Goal: Check status: Check status

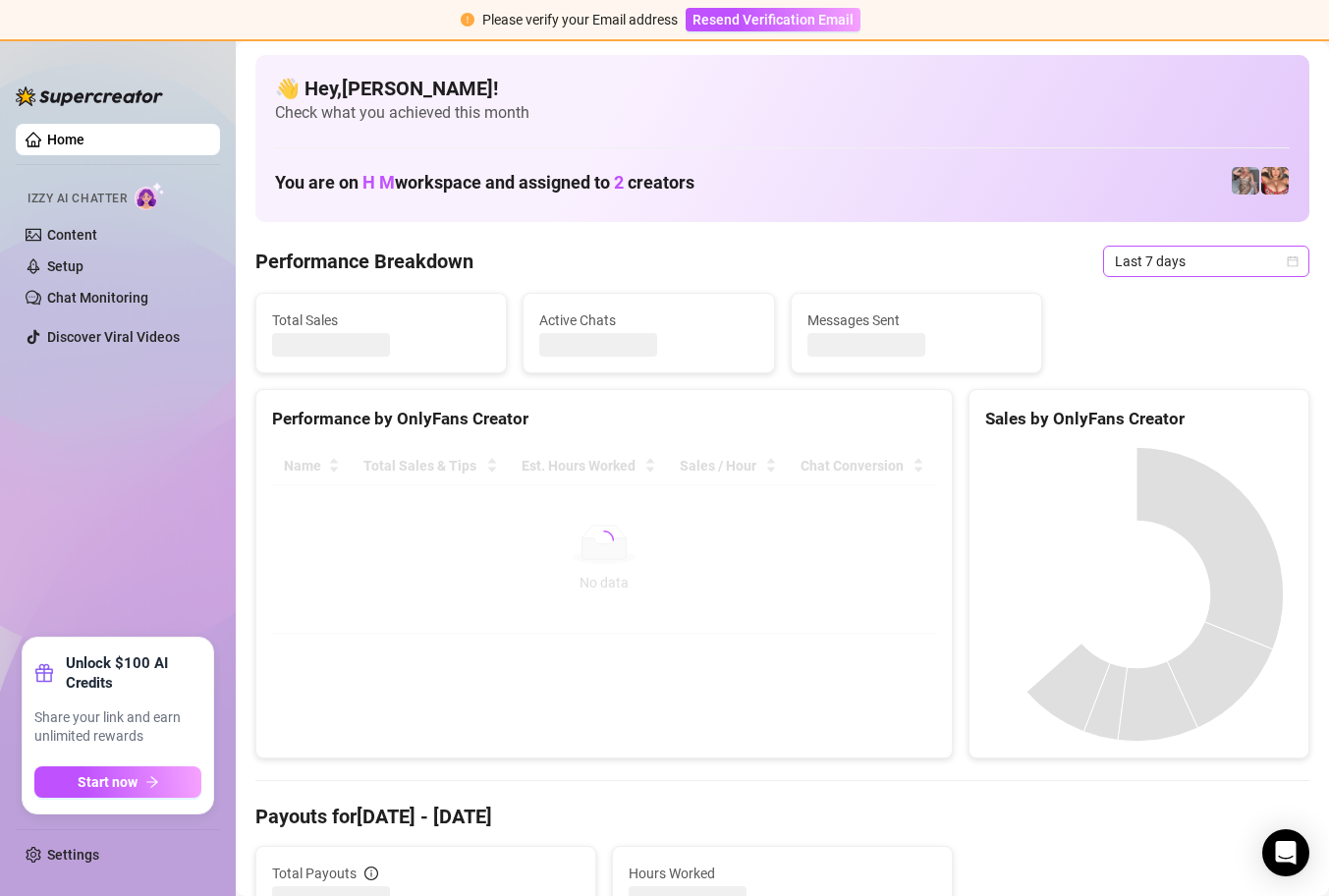
click at [1288, 265] on icon "calendar" at bounding box center [1293, 260] width 11 height 11
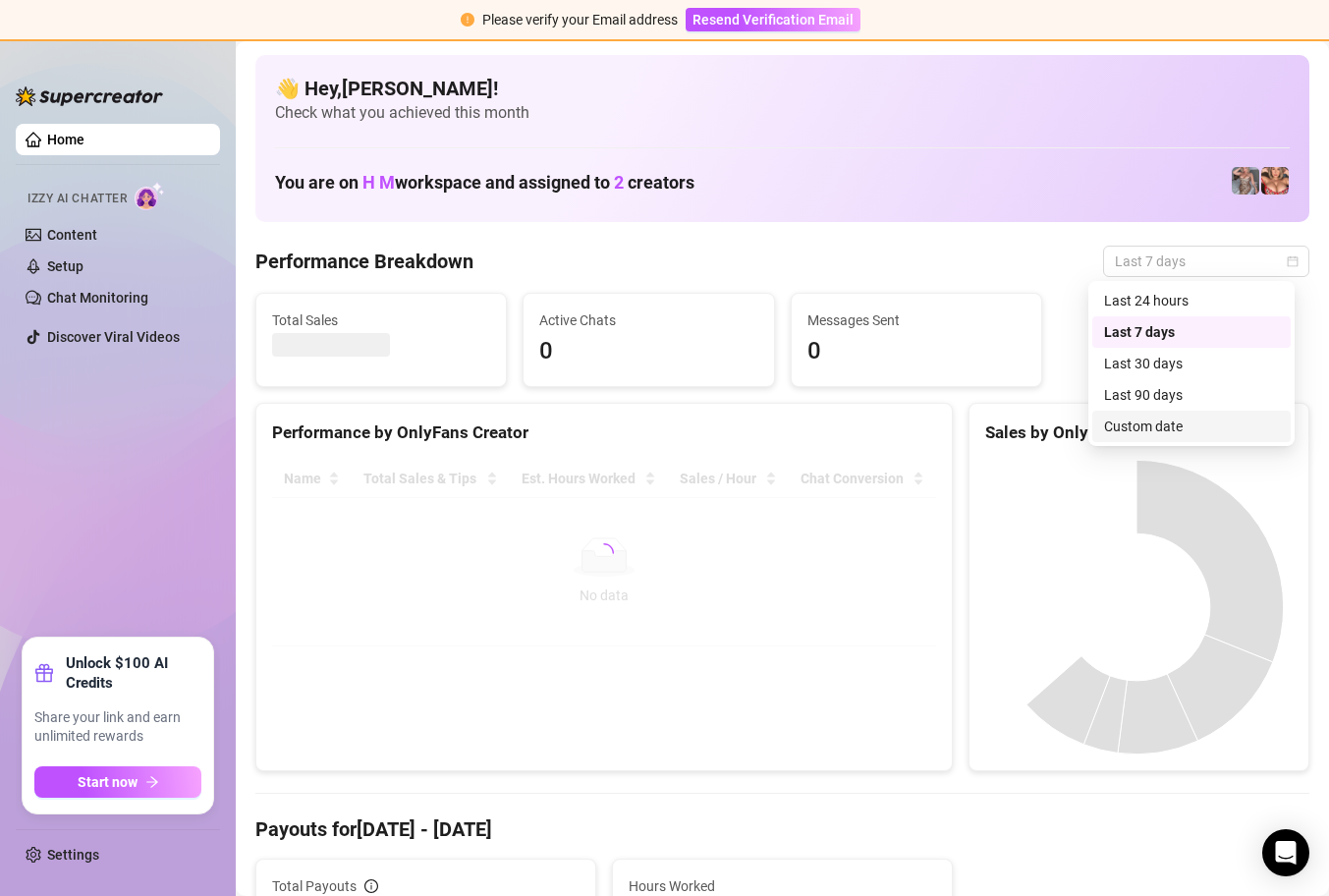
click at [1212, 428] on div "Custom date" at bounding box center [1191, 427] width 175 height 22
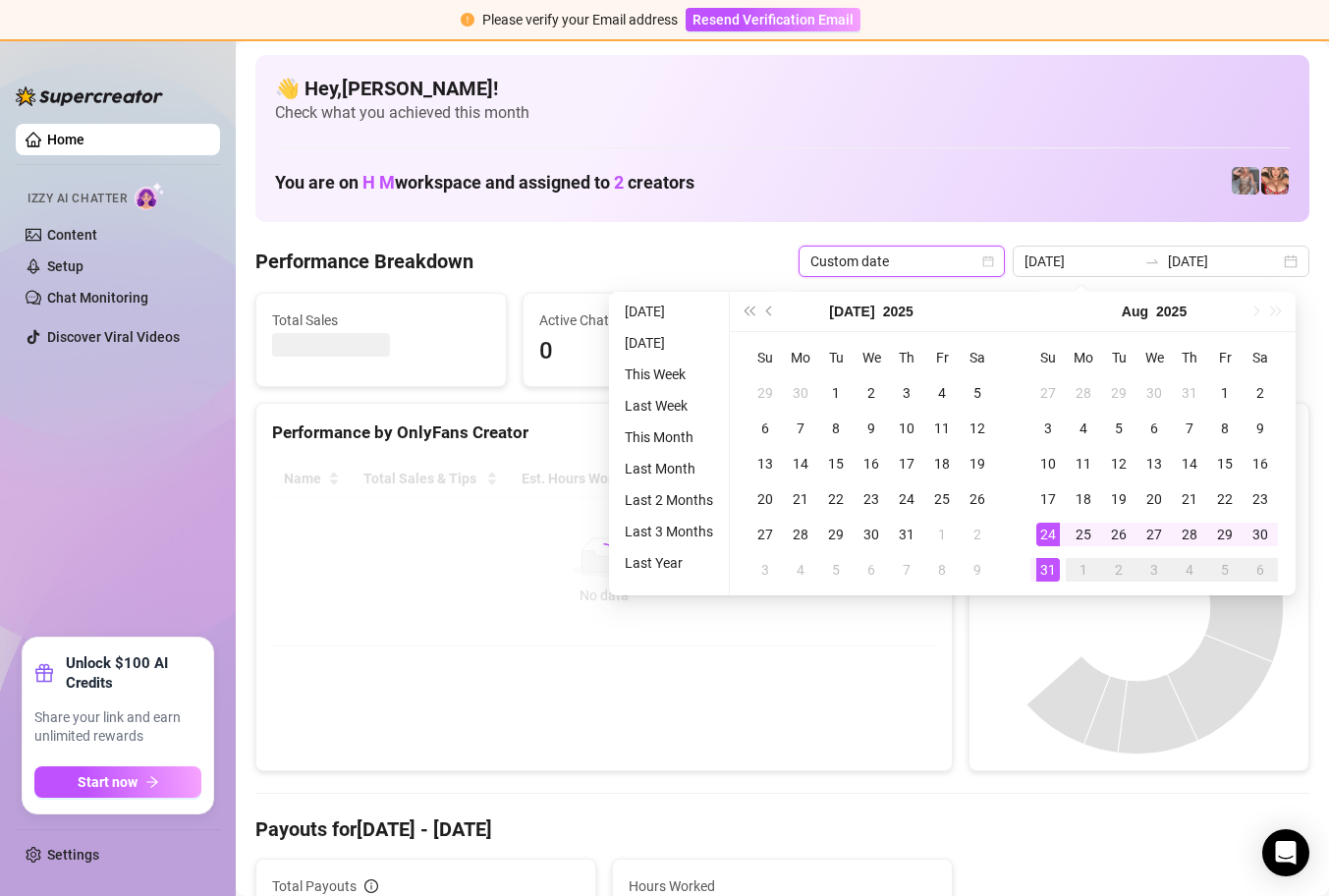
type input "2025-08-31"
click at [1055, 568] on div "31" at bounding box center [1048, 570] width 24 height 24
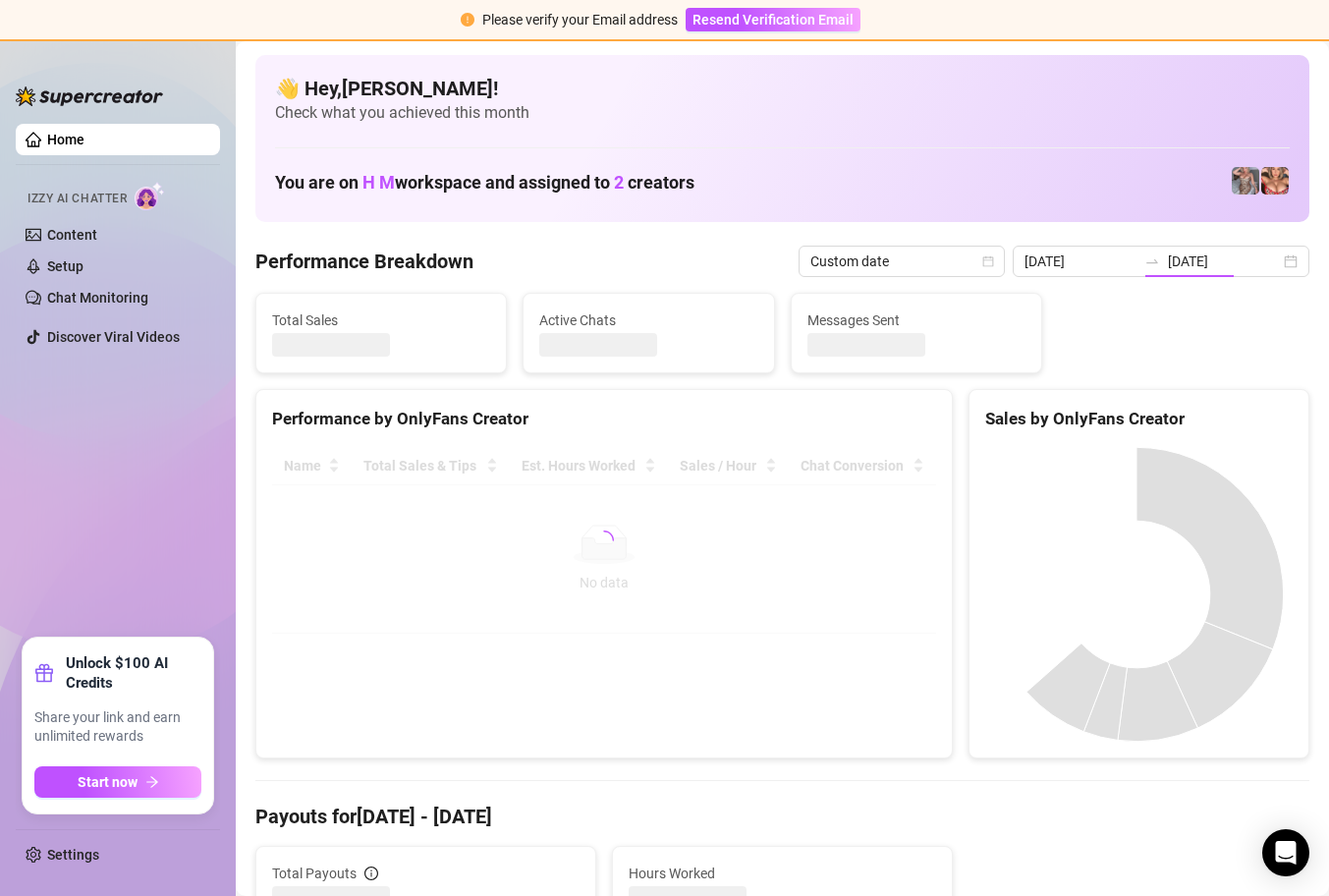
type input "2025-08-31"
